Goal: Task Accomplishment & Management: Manage account settings

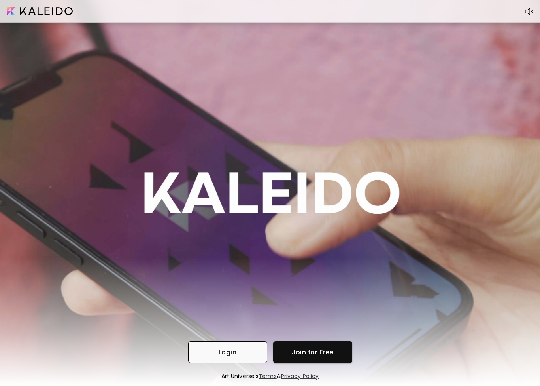
click at [244, 348] on span "Login" at bounding box center [228, 352] width 66 height 8
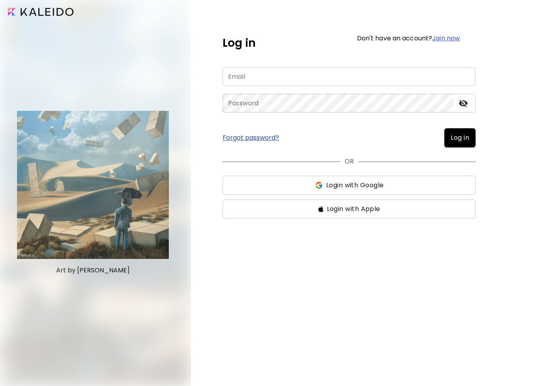
click at [353, 81] on input "email" at bounding box center [349, 76] width 253 height 19
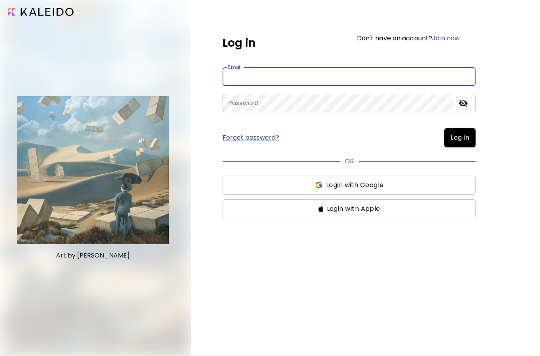
type input "**********"
click at [464, 104] on icon "toggle password visibility" at bounding box center [463, 104] width 9 height 8
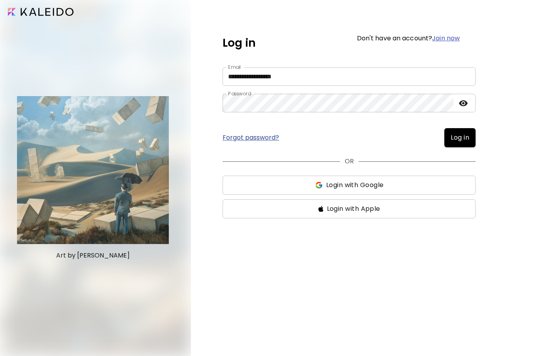
click at [461, 140] on span "Log in" at bounding box center [460, 137] width 19 height 9
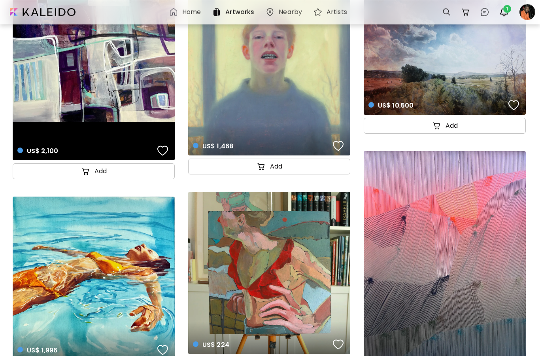
scroll to position [37, 0]
click at [506, 13] on img "button" at bounding box center [504, 12] width 9 height 9
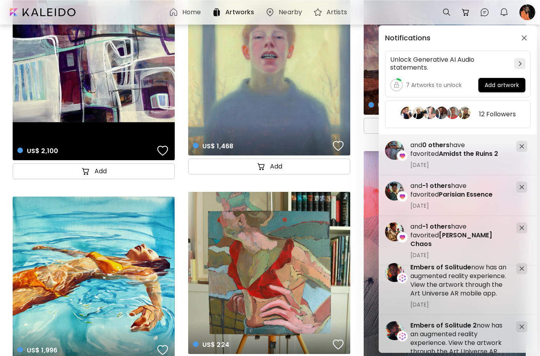
click at [525, 39] on img "button" at bounding box center [525, 38] width 6 height 6
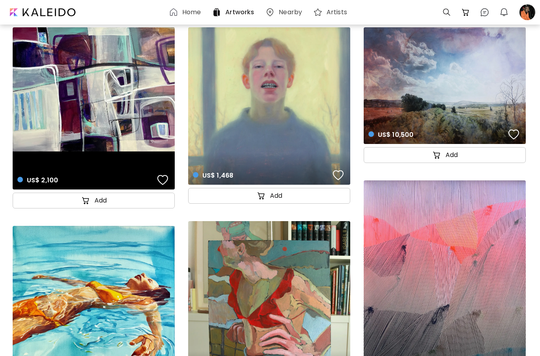
scroll to position [0, 0]
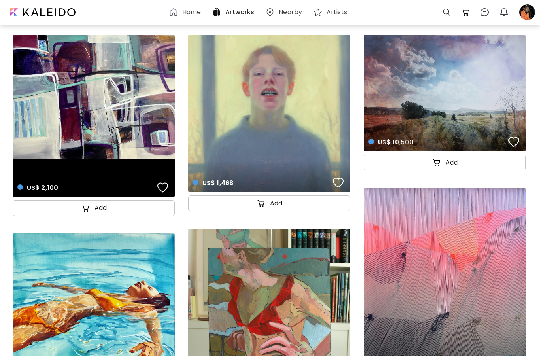
click at [526, 13] on div at bounding box center [527, 12] width 17 height 17
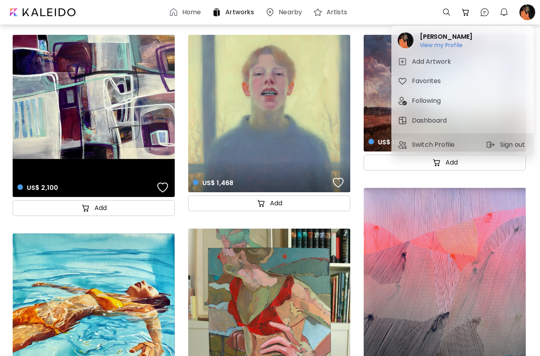
click at [438, 40] on h2 "[PERSON_NAME]" at bounding box center [446, 36] width 53 height 9
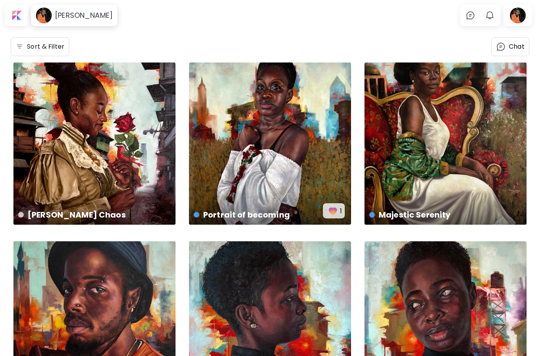
click at [517, 23] on div at bounding box center [518, 15] width 25 height 18
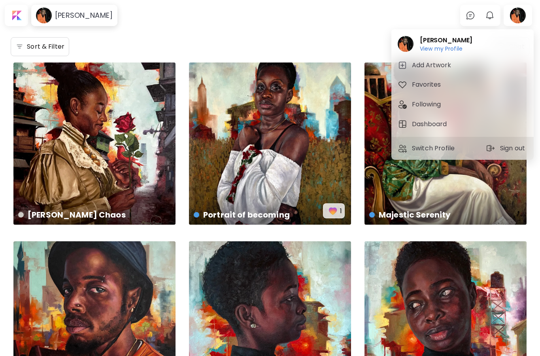
click at [437, 51] on h6 "View my Profile" at bounding box center [446, 48] width 53 height 7
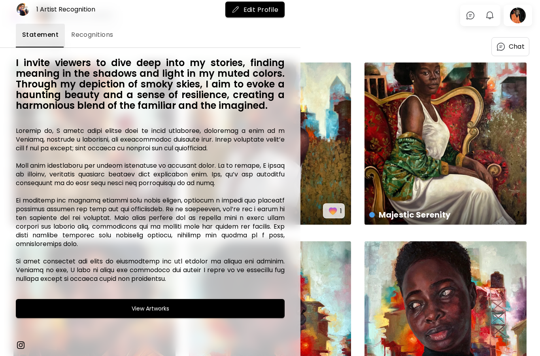
scroll to position [39, 0]
click at [259, 12] on span "Edit Profile" at bounding box center [255, 10] width 47 height 8
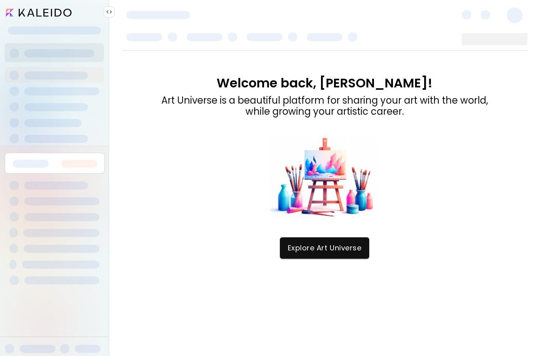
click at [107, 15] on img at bounding box center [109, 12] width 6 height 6
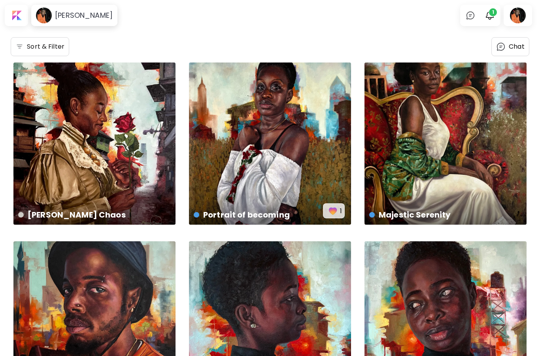
click at [70, 19] on h6 "[PERSON_NAME]" at bounding box center [84, 15] width 58 height 9
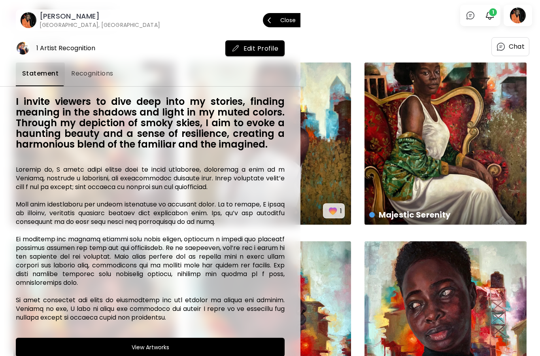
click at [266, 54] on button "Edit Profile" at bounding box center [255, 48] width 60 height 16
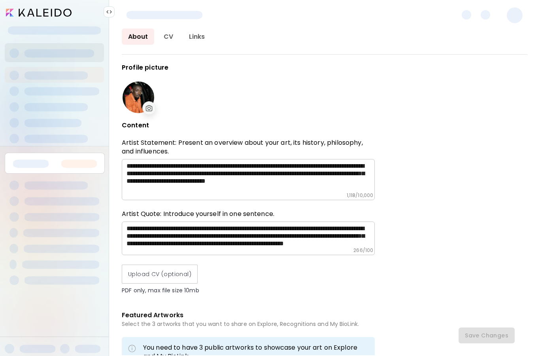
type input "*******"
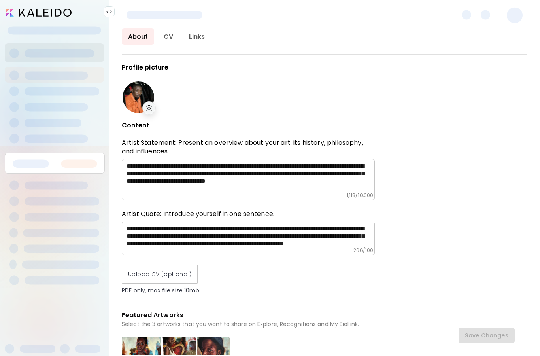
type input "*********"
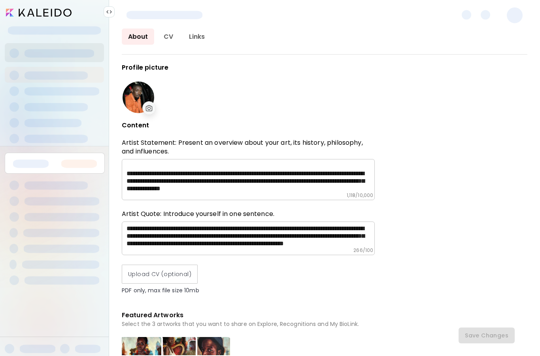
scroll to position [113, 0]
click at [127, 174] on textarea at bounding box center [251, 177] width 248 height 30
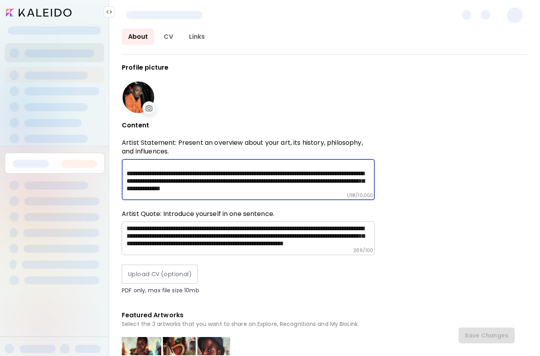
scroll to position [32, 0]
click at [324, 225] on textarea "**********" at bounding box center [251, 236] width 248 height 23
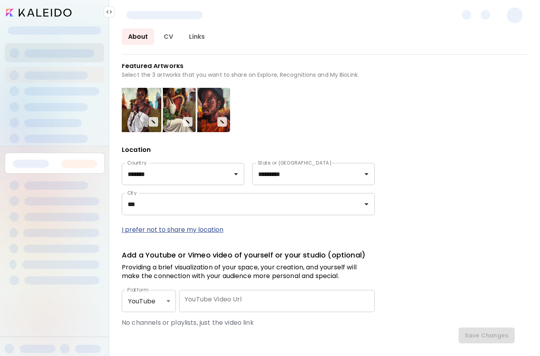
scroll to position [249, 0]
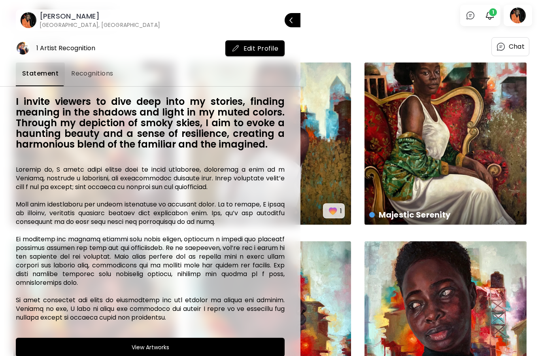
click at [418, 41] on div at bounding box center [270, 178] width 540 height 356
